Goal: Task Accomplishment & Management: Complete application form

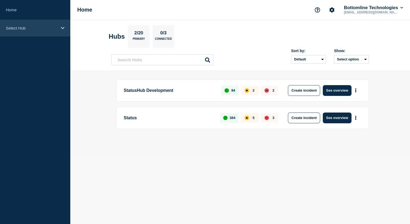
click at [63, 27] on icon at bounding box center [62, 28] width 3 height 4
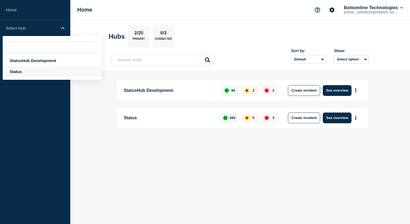
click at [32, 71] on div "Status" at bounding box center [52, 71] width 99 height 11
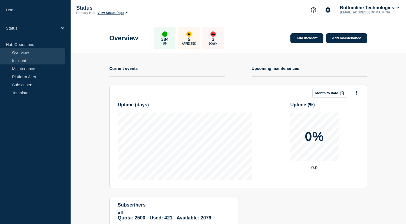
click at [44, 61] on link "Incident" at bounding box center [32, 60] width 65 height 8
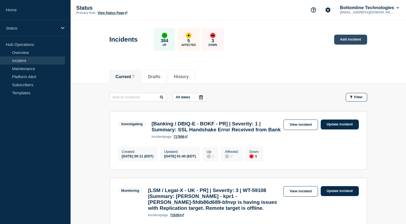
click at [345, 41] on link "Add incident" at bounding box center [350, 40] width 33 height 10
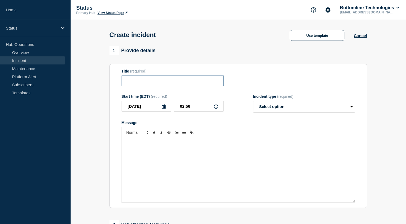
click at [200, 83] on input "Title" at bounding box center [172, 80] width 102 height 11
click at [254, 85] on div "Title (required)" at bounding box center [237, 77] width 233 height 17
click at [351, 111] on select "Select option Investigating Identified Monitoring" at bounding box center [304, 107] width 102 height 12
click at [319, 77] on div "Title (required)" at bounding box center [237, 77] width 233 height 17
click at [207, 158] on div "Message" at bounding box center [238, 170] width 233 height 64
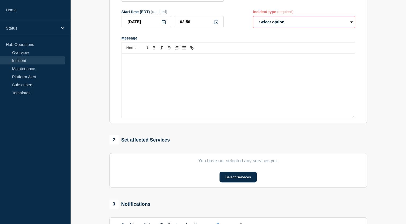
scroll to position [131, 0]
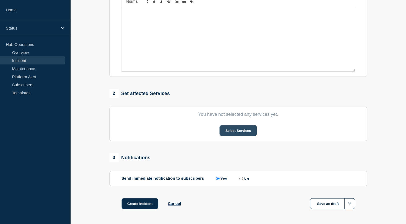
click at [241, 133] on button "Select Services" at bounding box center [237, 130] width 37 height 11
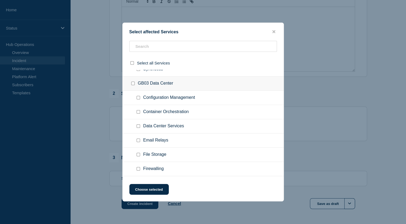
scroll to position [1553, 0]
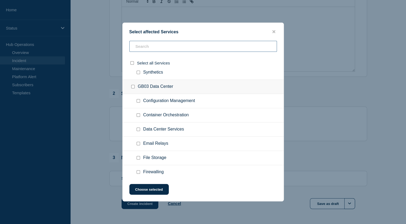
click at [194, 50] on input "text" at bounding box center [202, 46] width 147 height 11
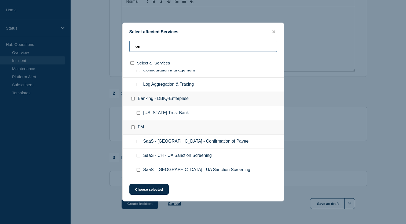
scroll to position [289, 0]
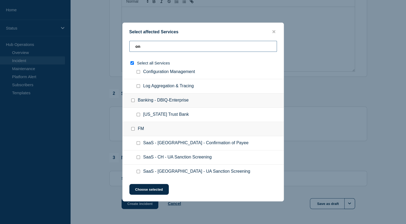
type input "on c"
checkbox input "true"
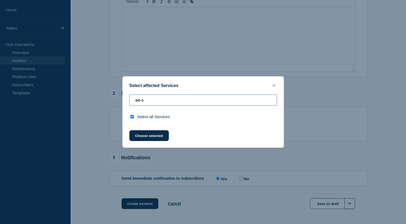
scroll to position [0, 0]
type input "on call"
click at [273, 85] on icon "close button" at bounding box center [273, 85] width 3 height 3
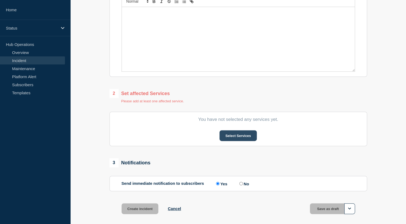
click at [237, 140] on button "Select Services" at bounding box center [237, 135] width 37 height 11
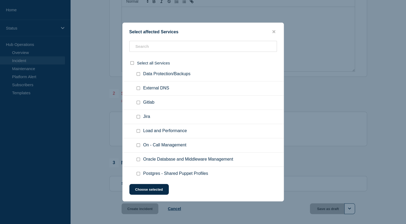
scroll to position [74, 0]
click at [274, 30] on icon "close button" at bounding box center [273, 31] width 3 height 4
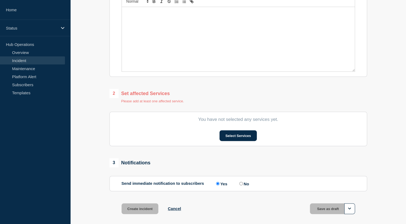
scroll to position [0, 0]
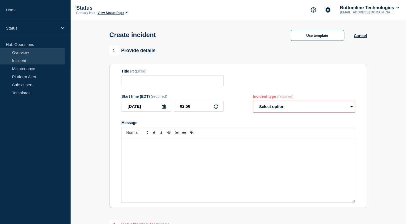
click at [35, 52] on link "Overview" at bounding box center [32, 52] width 65 height 8
